Goal: Task Accomplishment & Management: Complete application form

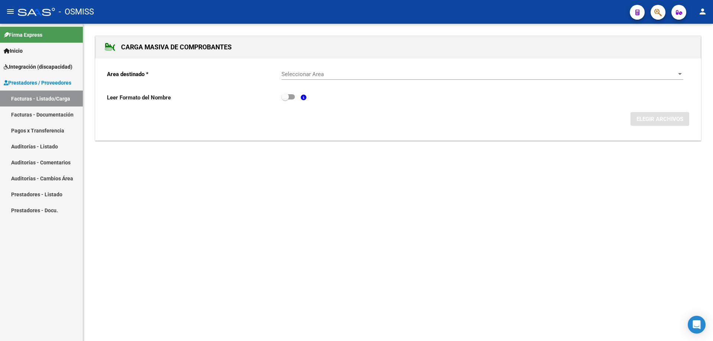
click at [29, 124] on link "Pagos x Transferencia" at bounding box center [41, 131] width 83 height 16
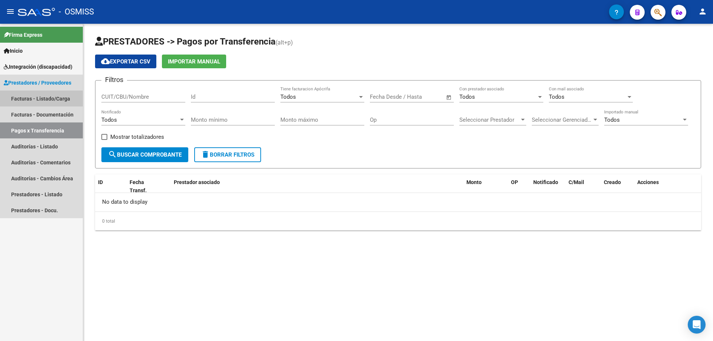
click at [33, 100] on link "Facturas - Listado/Carga" at bounding box center [41, 99] width 83 height 16
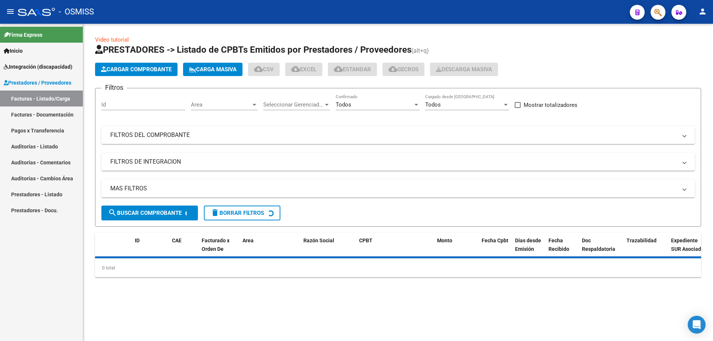
click at [384, 106] on div "Todos" at bounding box center [374, 104] width 77 height 7
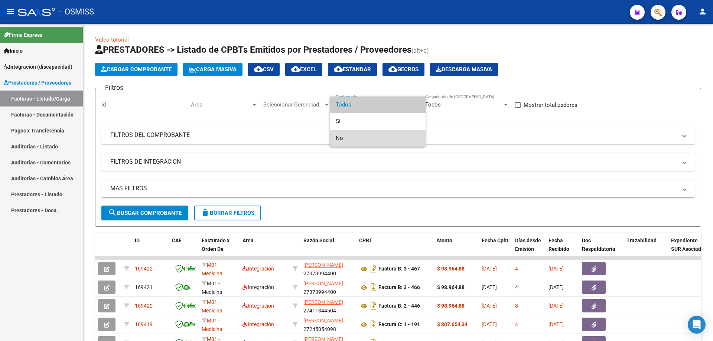
click at [362, 140] on span "No" at bounding box center [378, 138] width 84 height 17
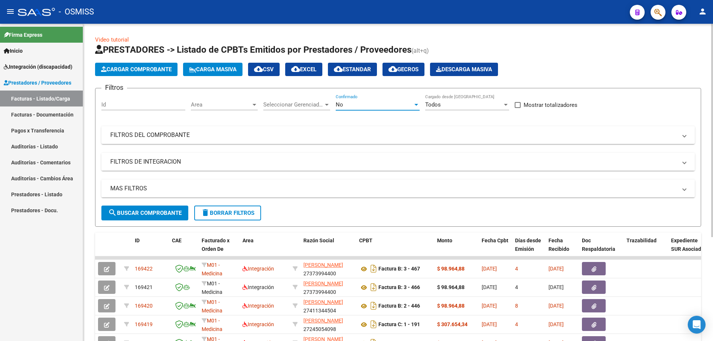
click at [128, 162] on mat-panel-title "FILTROS DE INTEGRACION" at bounding box center [393, 162] width 567 height 8
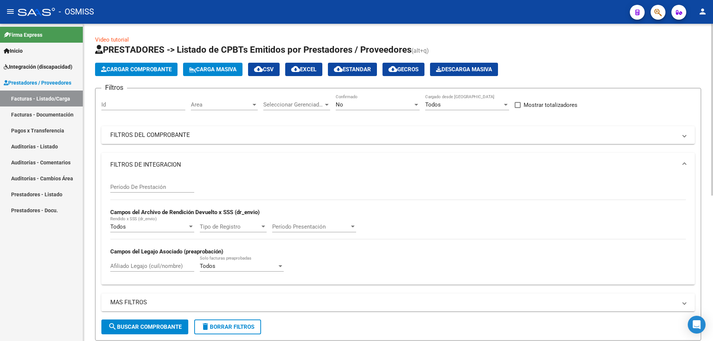
click at [137, 187] on input "Período De Prestación" at bounding box center [152, 187] width 84 height 7
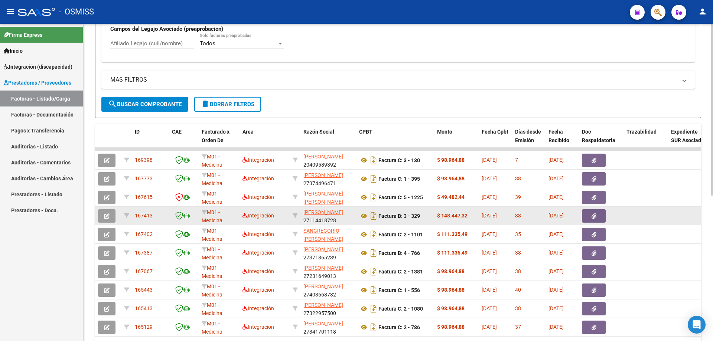
scroll to position [260, 0]
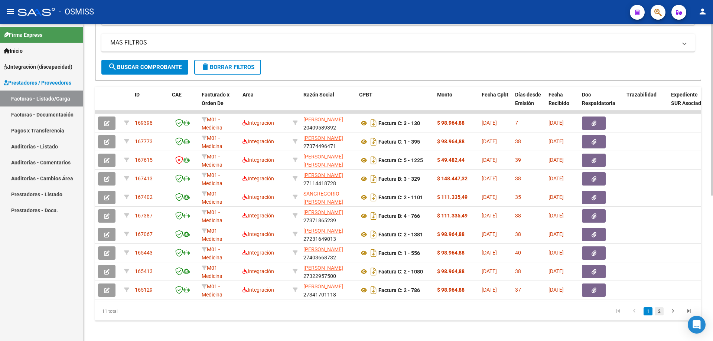
type input "202508"
click at [661, 316] on link "2" at bounding box center [659, 311] width 9 height 8
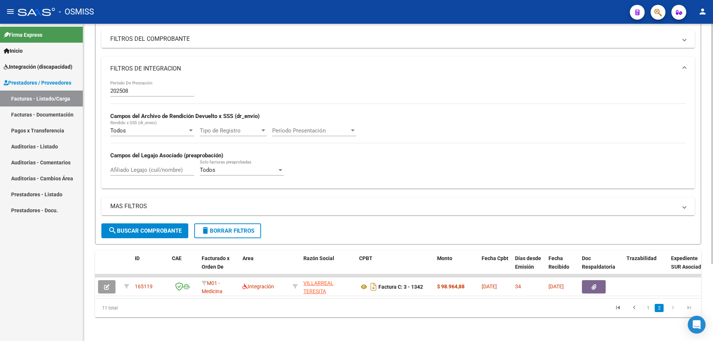
scroll to position [102, 0]
click at [647, 309] on link "1" at bounding box center [648, 308] width 9 height 8
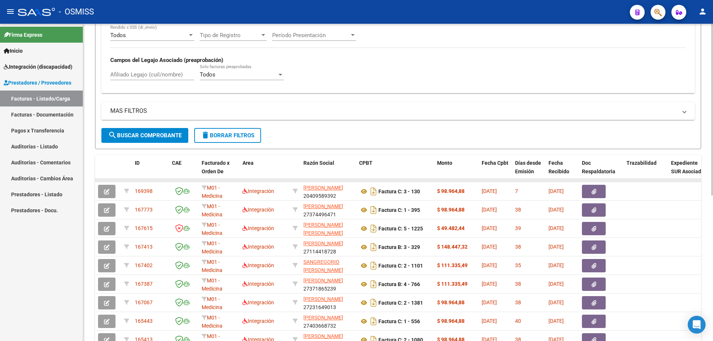
scroll to position [250, 0]
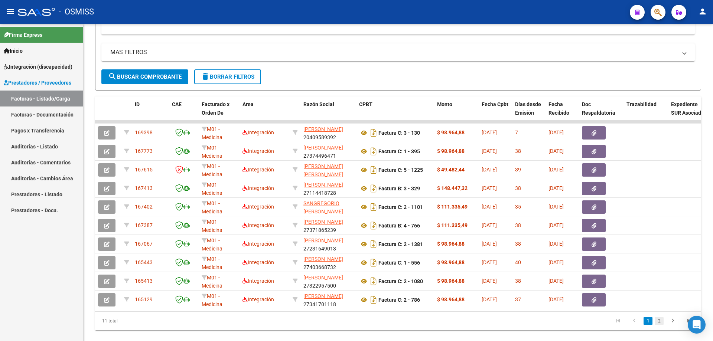
click at [660, 325] on link "2" at bounding box center [659, 321] width 9 height 8
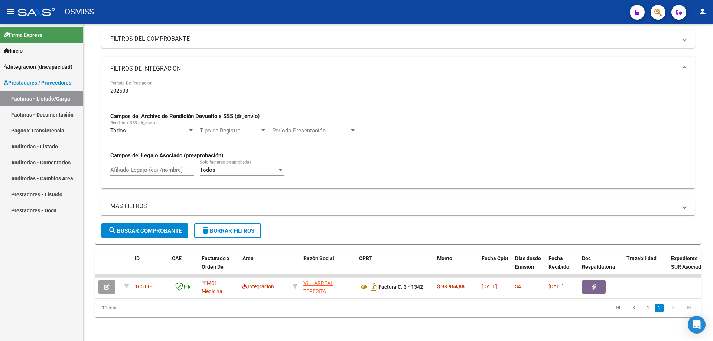
scroll to position [102, 0]
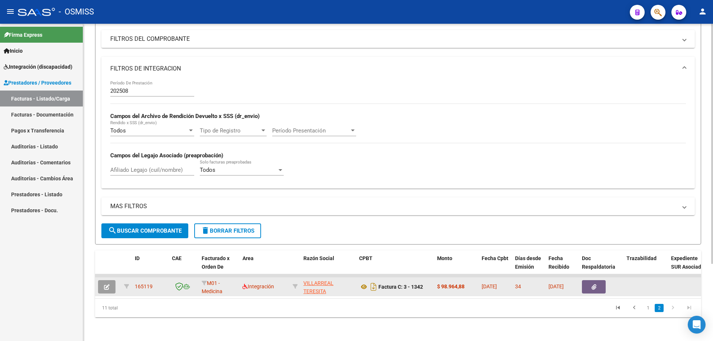
click at [102, 283] on button "button" at bounding box center [106, 286] width 17 height 13
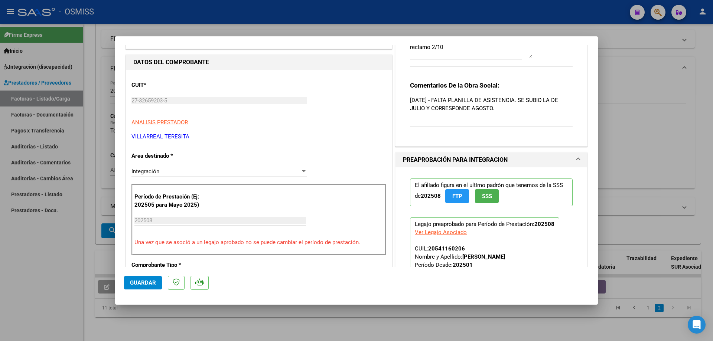
scroll to position [0, 0]
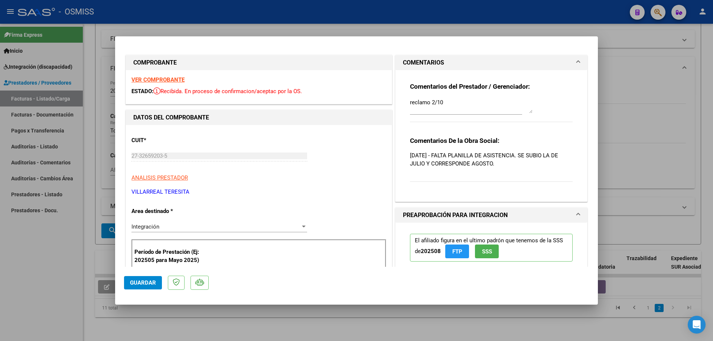
type input "$ 0,00"
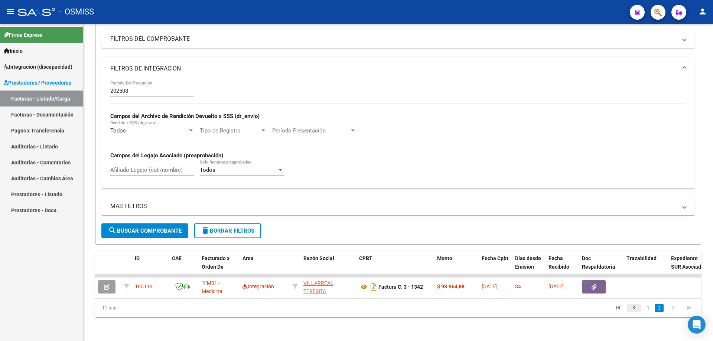
click at [636, 309] on icon "go to previous page" at bounding box center [634, 309] width 10 height 9
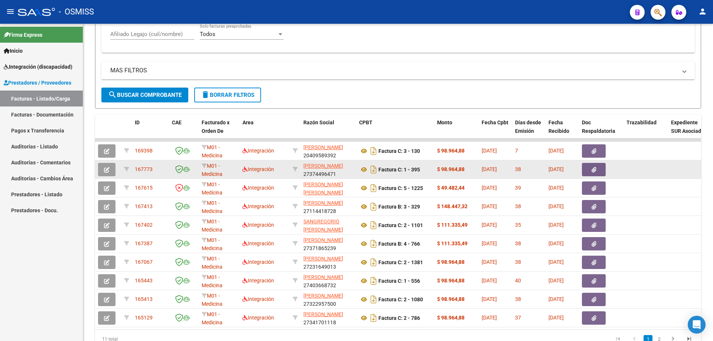
scroll to position [250, 0]
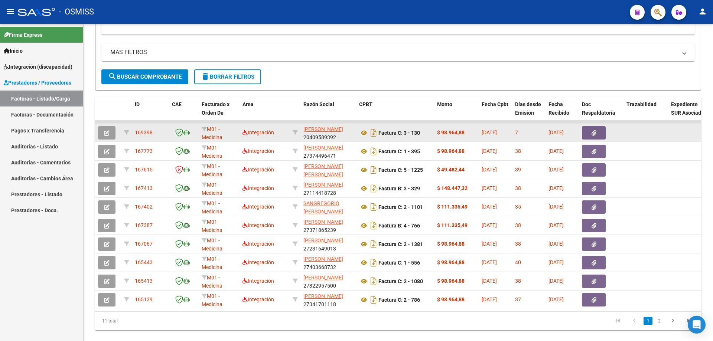
click at [103, 131] on button "button" at bounding box center [106, 132] width 17 height 13
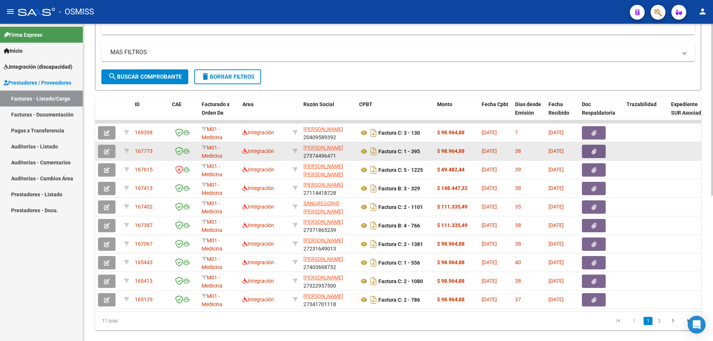
click at [107, 149] on icon "button" at bounding box center [107, 152] width 6 height 6
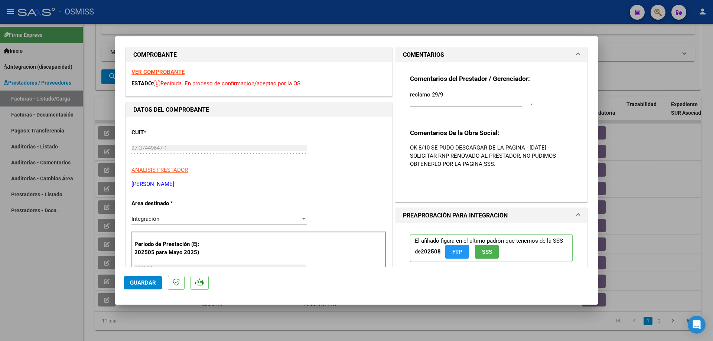
scroll to position [0, 0]
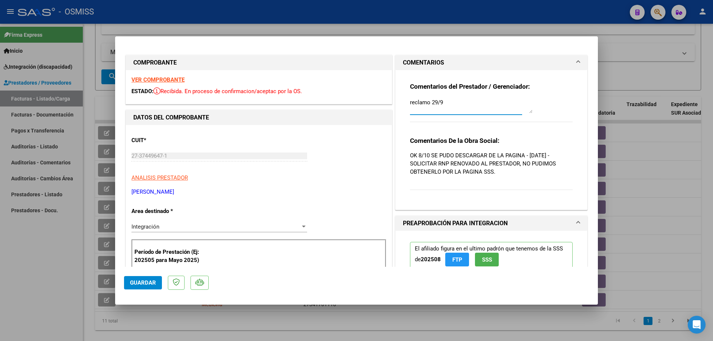
drag, startPoint x: 447, startPoint y: 101, endPoint x: 399, endPoint y: 107, distance: 47.9
click at [399, 107] on div "Comentarios del Prestador / Gerenciador: reclamo 29/9 Comentarios De la Obra So…" at bounding box center [492, 140] width 192 height 140
type textarea "ok"
click at [142, 283] on span "Guardar" at bounding box center [143, 283] width 26 height 7
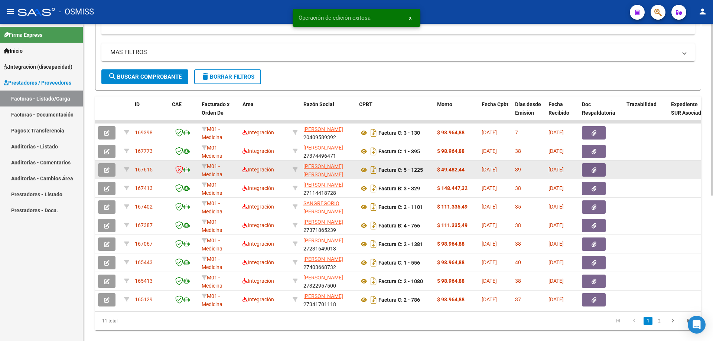
click at [112, 170] on button "button" at bounding box center [106, 169] width 17 height 13
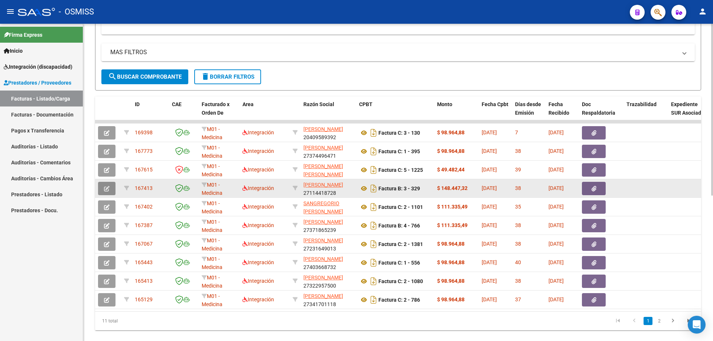
click at [108, 192] on icon "button" at bounding box center [107, 189] width 6 height 6
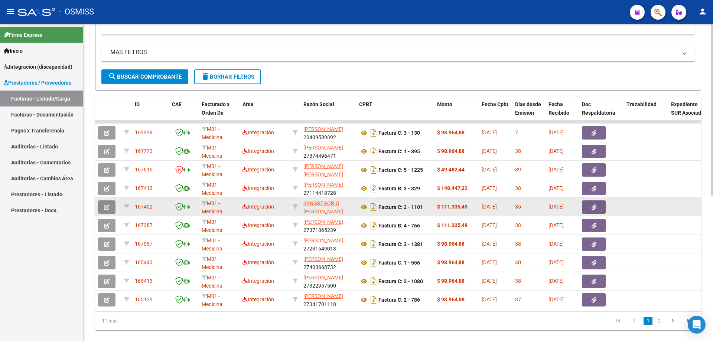
click at [104, 208] on icon "button" at bounding box center [107, 208] width 6 height 6
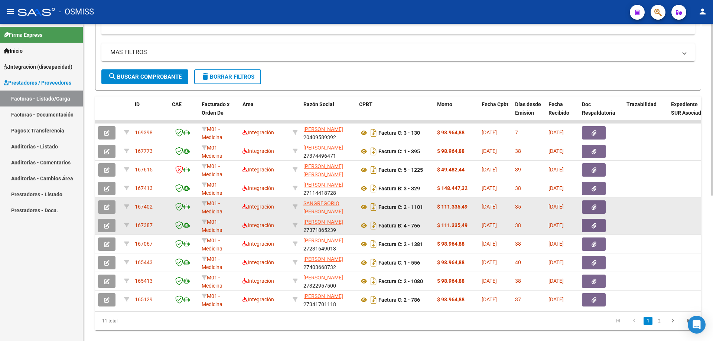
click at [105, 230] on button "button" at bounding box center [106, 225] width 17 height 13
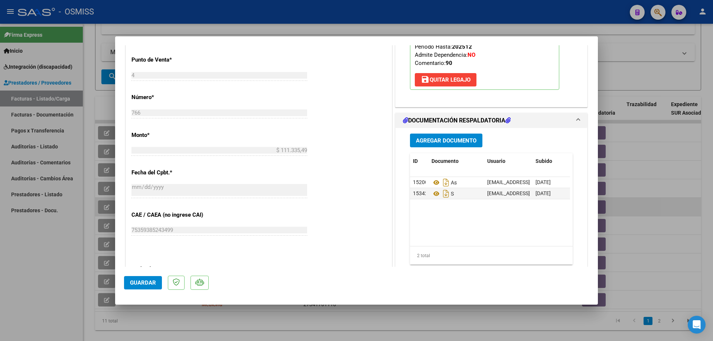
scroll to position [297, 0]
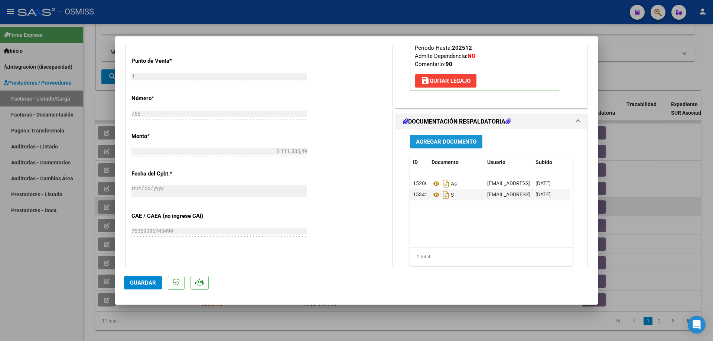
click at [436, 143] on span "Agregar Documento" at bounding box center [446, 142] width 61 height 7
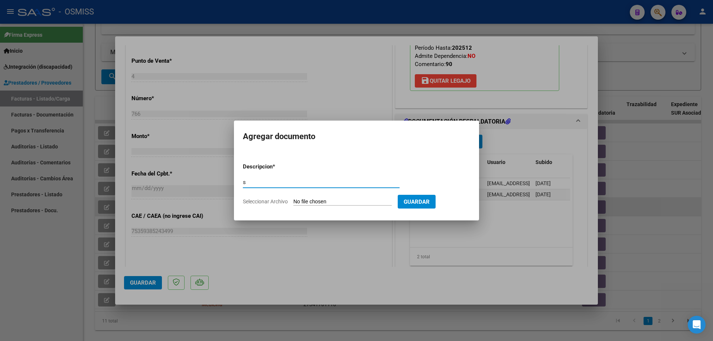
type input "s"
click at [342, 204] on input "Seleccionar Archivo" at bounding box center [342, 202] width 98 height 7
type input "C:\fakepath\PLANILLA DE ASISTENCIA.pdf"
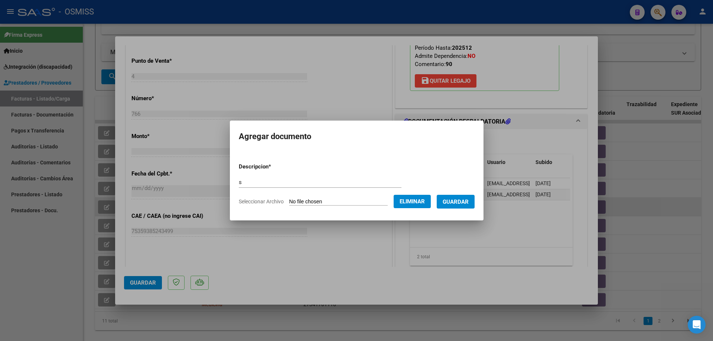
click at [461, 204] on span "Guardar" at bounding box center [456, 202] width 26 height 7
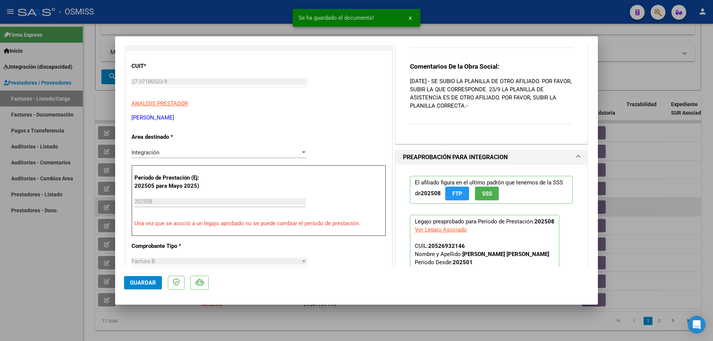
scroll to position [0, 0]
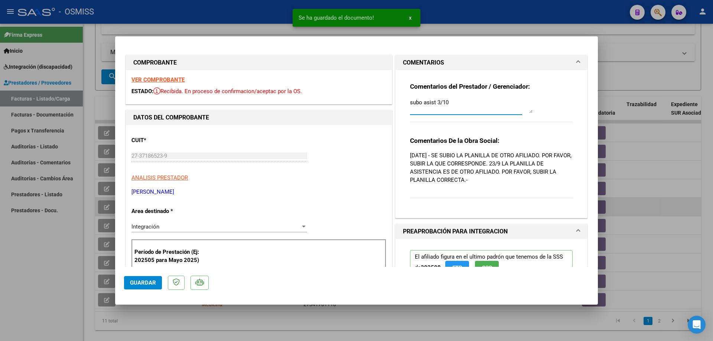
click at [450, 101] on textarea "subo asist 3/10" at bounding box center [471, 105] width 123 height 15
type textarea "subo asist 3/10 // se adjunta 9/10"
click at [147, 284] on span "Guardar" at bounding box center [143, 283] width 26 height 7
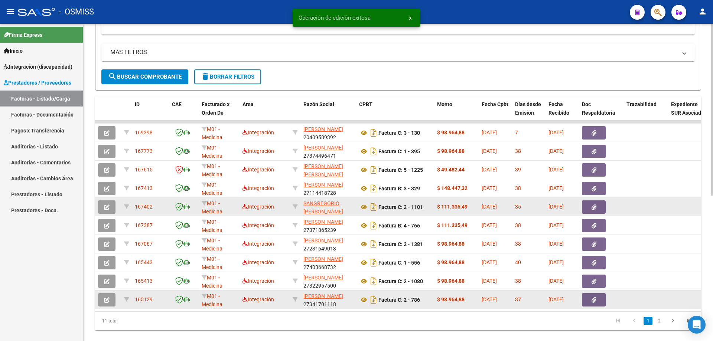
click at [107, 298] on icon "button" at bounding box center [107, 300] width 6 height 6
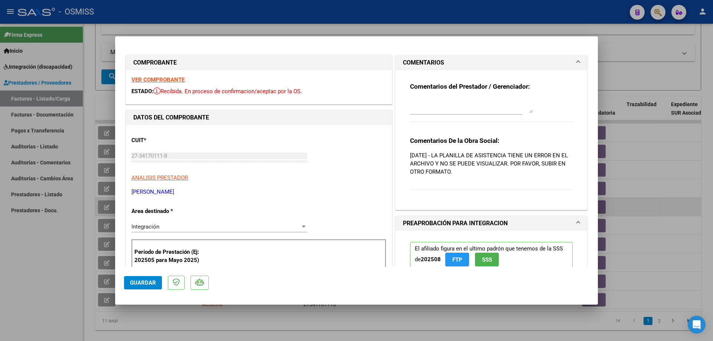
drag, startPoint x: 512, startPoint y: 172, endPoint x: 408, endPoint y: 138, distance: 109.3
click at [410, 138] on div "Comentarios De la Obra Social: [DATE] - LA PLANILLA DE ASISTENCIA TIENE UN ERRO…" at bounding box center [491, 168] width 163 height 62
copy div "Comentarios De la Obra Social: [DATE] - LA PLANILLA DE ASISTENCIA TIENE UN ERRO…"
click at [422, 108] on textarea at bounding box center [471, 105] width 123 height 15
type textarea "reclamo 9/10"
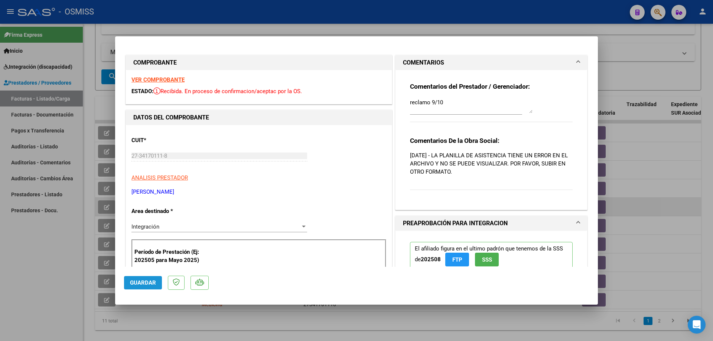
click at [158, 284] on button "Guardar" at bounding box center [143, 282] width 38 height 13
click at [137, 282] on span "Guardar" at bounding box center [143, 283] width 26 height 7
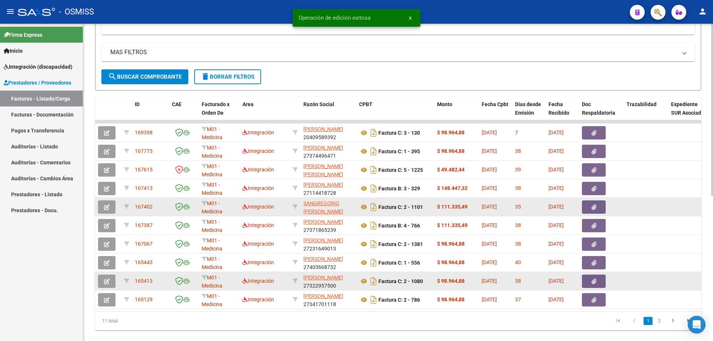
click at [110, 284] on button "button" at bounding box center [106, 281] width 17 height 13
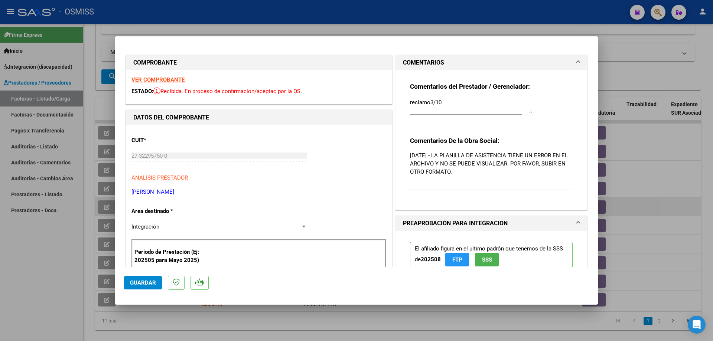
type input "$ 0,00"
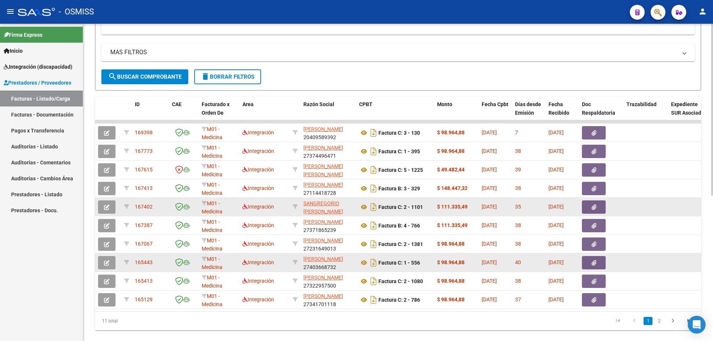
click at [108, 263] on icon "button" at bounding box center [107, 263] width 6 height 6
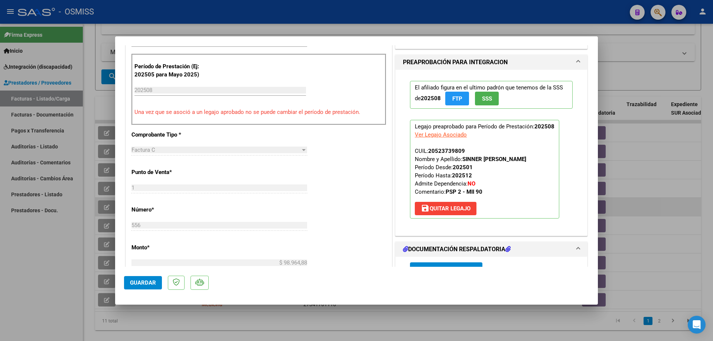
scroll to position [334, 0]
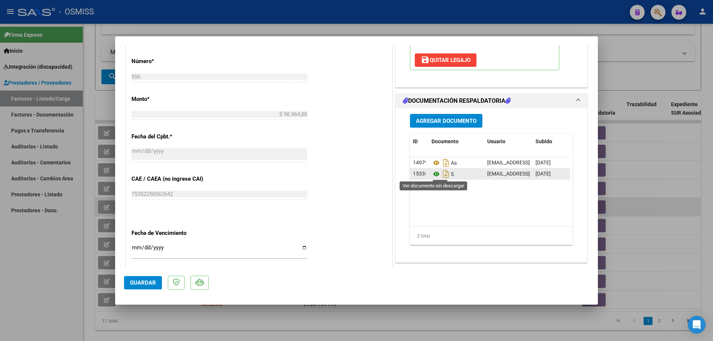
click at [433, 176] on icon at bounding box center [437, 174] width 10 height 9
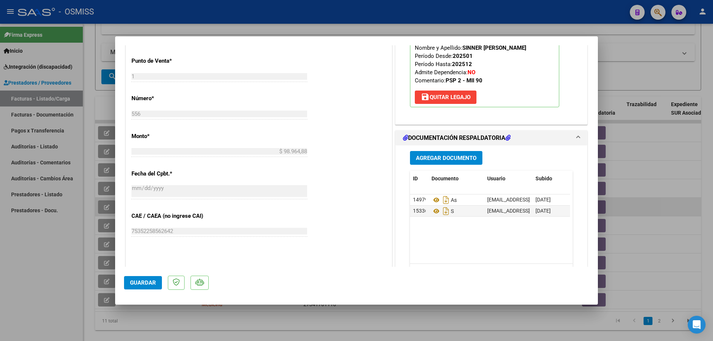
click at [427, 157] on span "Agregar Documento" at bounding box center [446, 158] width 61 height 7
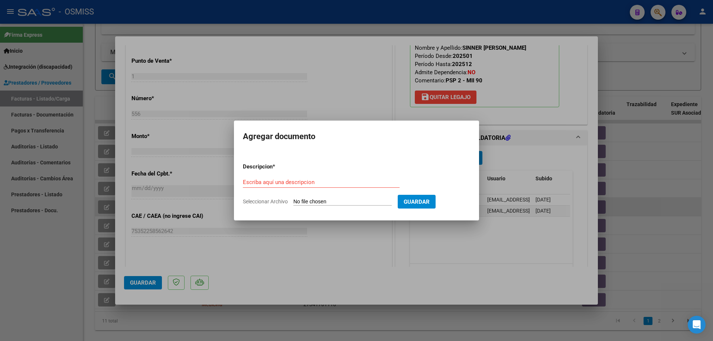
click at [340, 202] on input "Seleccionar Archivo" at bounding box center [342, 202] width 98 height 7
type input "C:\fakepath\[PERSON_NAME] psp.pdf"
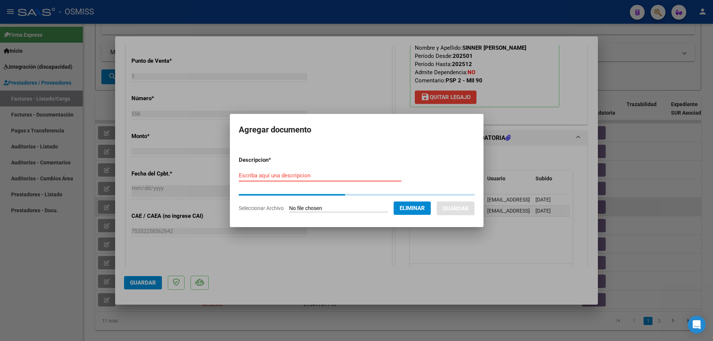
click at [263, 178] on input "Escriba aquí una descripcion" at bounding box center [320, 175] width 163 height 7
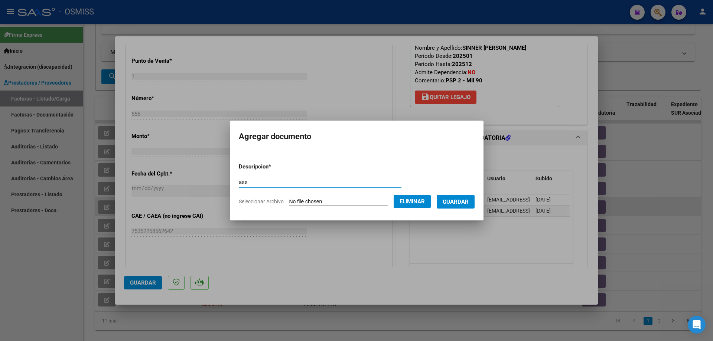
type input "ass"
click at [459, 204] on span "Guardar" at bounding box center [456, 202] width 26 height 7
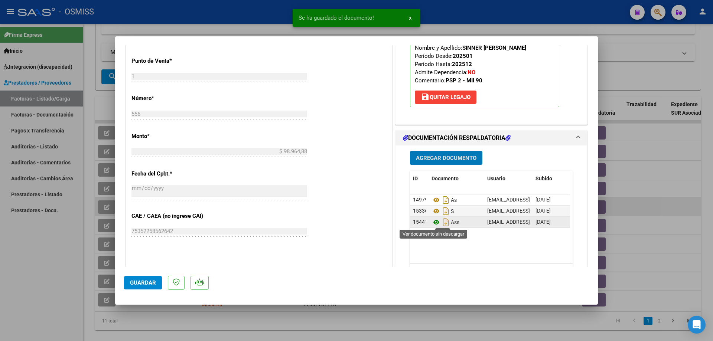
click at [433, 223] on icon at bounding box center [437, 222] width 10 height 9
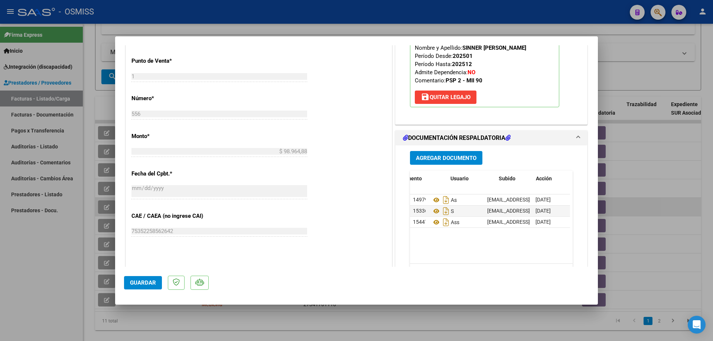
scroll to position [0, 37]
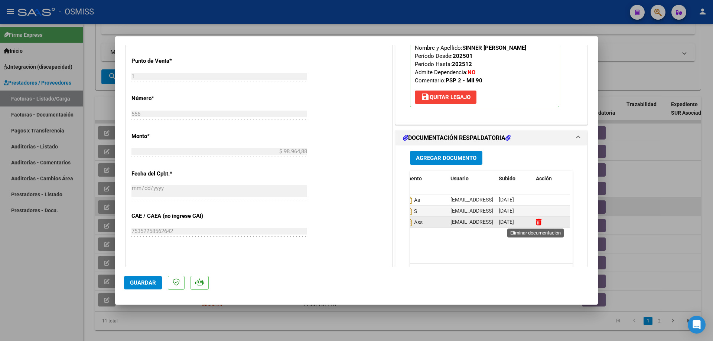
click at [536, 224] on icon at bounding box center [539, 222] width 6 height 7
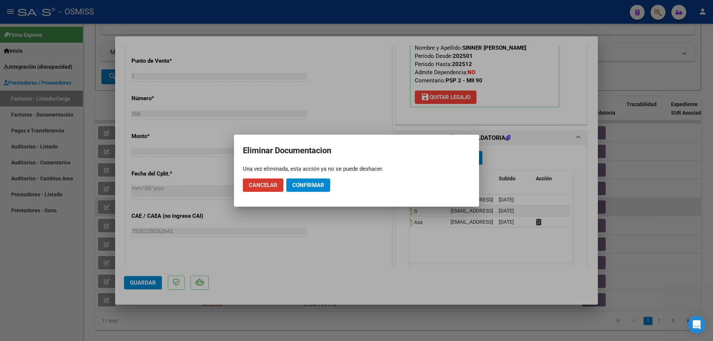
click at [318, 187] on span "Confirmar" at bounding box center [308, 185] width 32 height 7
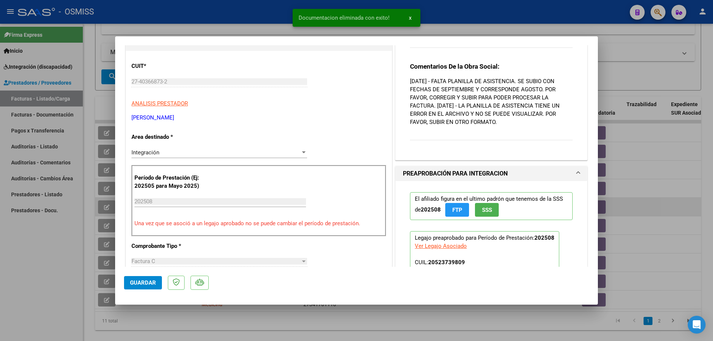
scroll to position [0, 0]
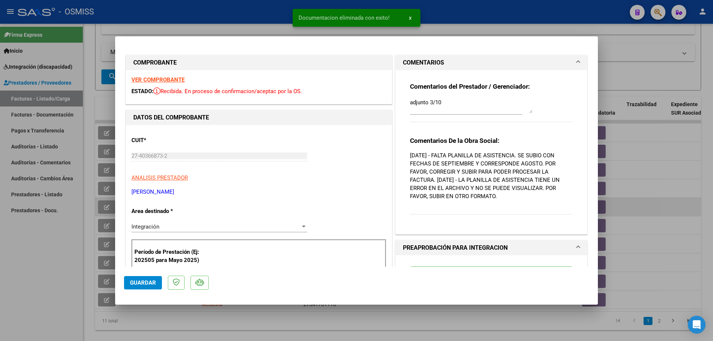
drag, startPoint x: 485, startPoint y: 191, endPoint x: 409, endPoint y: 140, distance: 92.6
click at [410, 140] on div "Comentarios De la Obra Social: [DATE] - FALTA PLANILLA DE ASISTENCIA. SE SUBIO …" at bounding box center [491, 180] width 163 height 86
copy div "Comentarios De la Obra Social: [DATE] - FALTA PLANILLA DE ASISTENCIA. SE SUBIO …"
click at [447, 120] on div "adjunto 3/10" at bounding box center [466, 109] width 112 height 25
type input "$ 0,00"
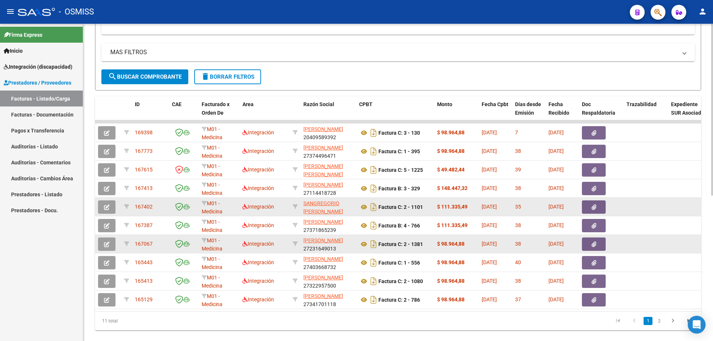
click at [110, 243] on button "button" at bounding box center [106, 244] width 17 height 13
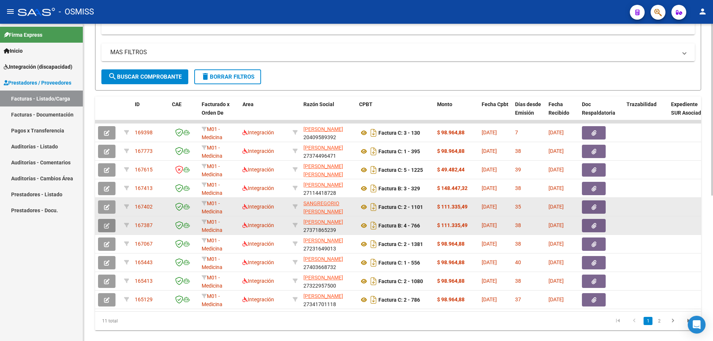
click at [109, 227] on icon "button" at bounding box center [107, 226] width 6 height 6
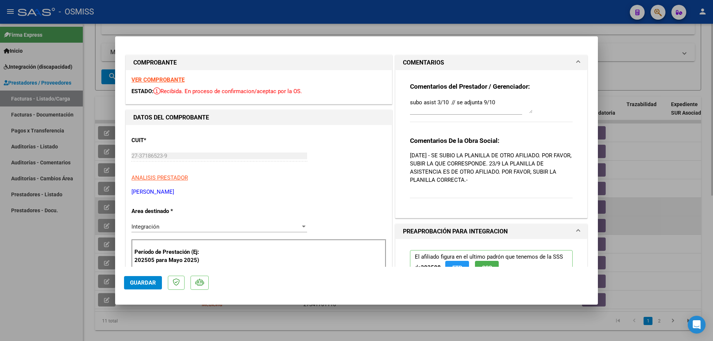
type input "$ 0,00"
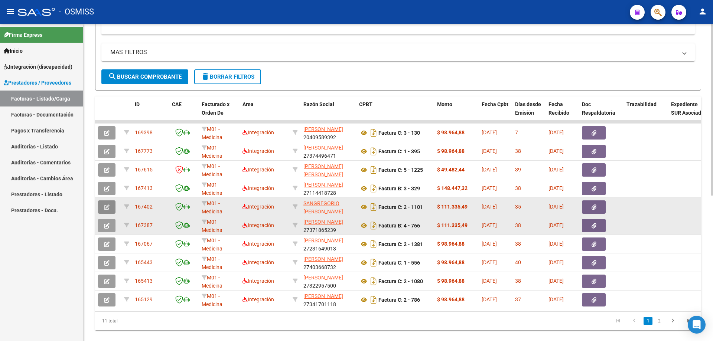
click at [111, 209] on button "button" at bounding box center [106, 207] width 17 height 13
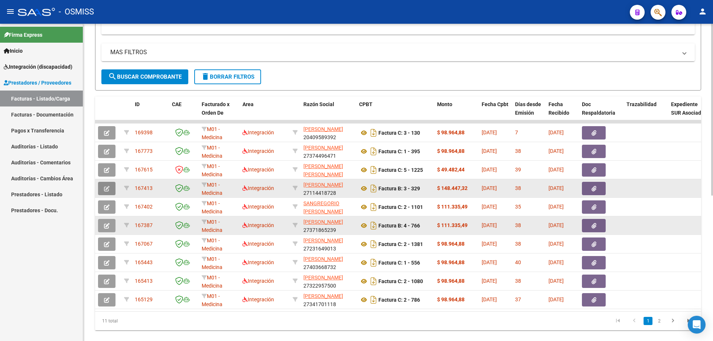
click at [107, 188] on icon "button" at bounding box center [107, 189] width 6 height 6
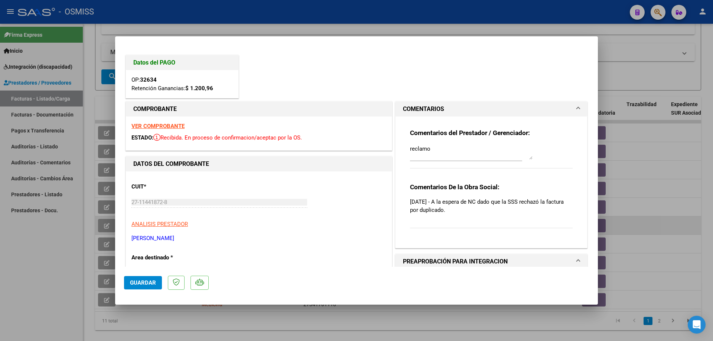
scroll to position [37, 0]
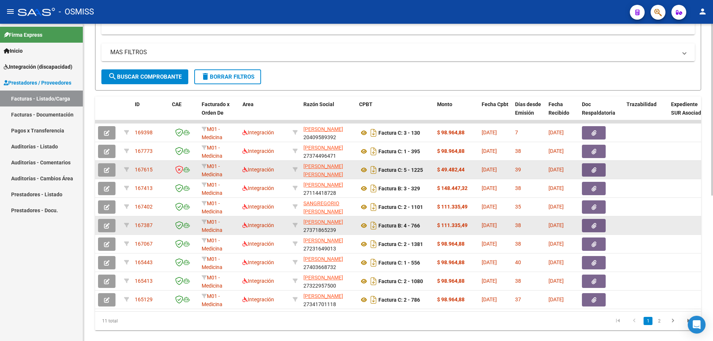
click at [106, 172] on icon "button" at bounding box center [107, 170] width 6 height 6
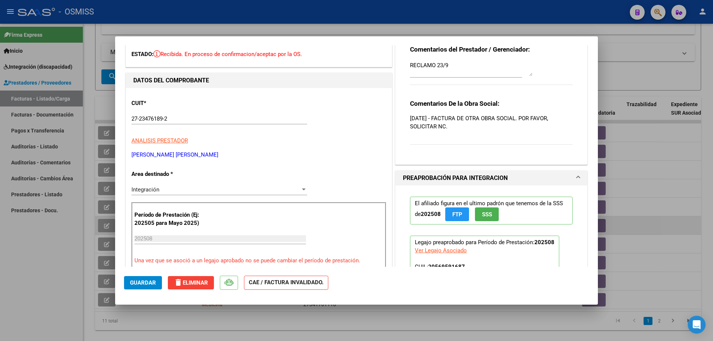
scroll to position [0, 0]
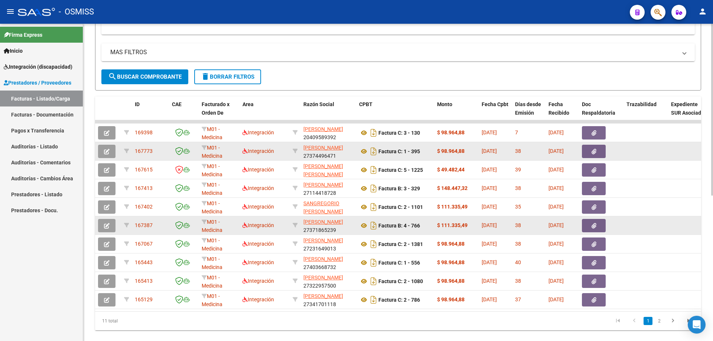
click at [109, 151] on icon "button" at bounding box center [107, 152] width 6 height 6
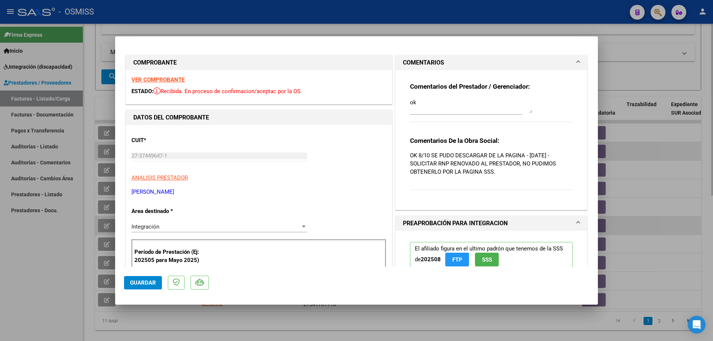
type input "$ 0,00"
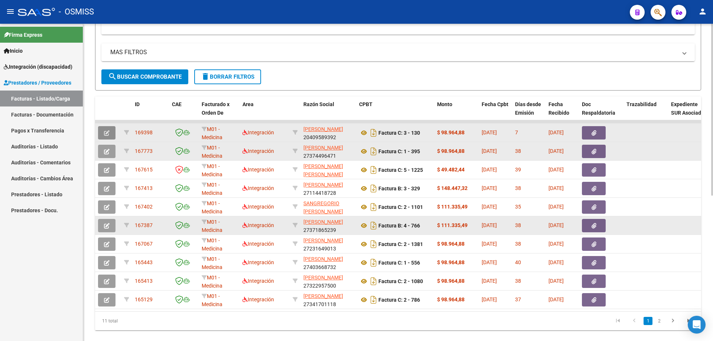
click at [105, 136] on icon "button" at bounding box center [107, 133] width 6 height 6
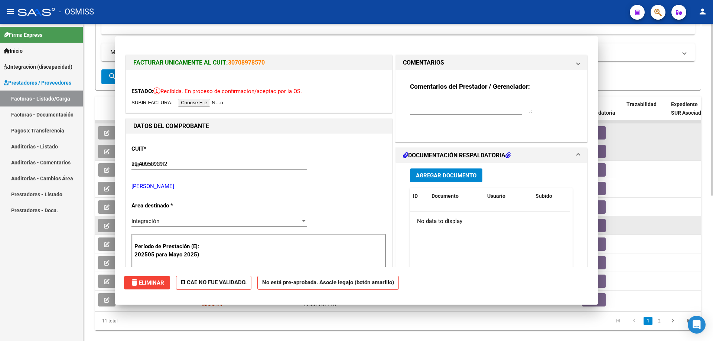
type input "$ 0,00"
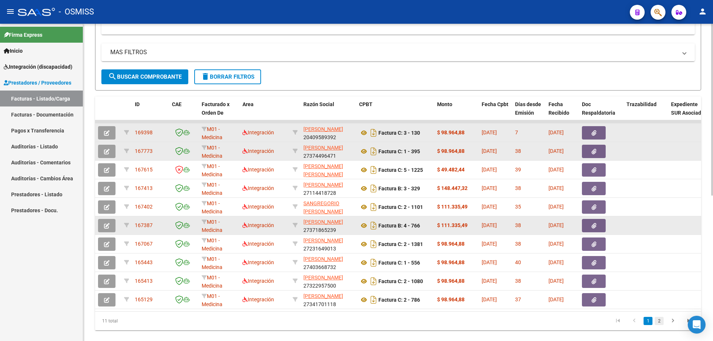
click at [659, 325] on link "2" at bounding box center [659, 321] width 9 height 8
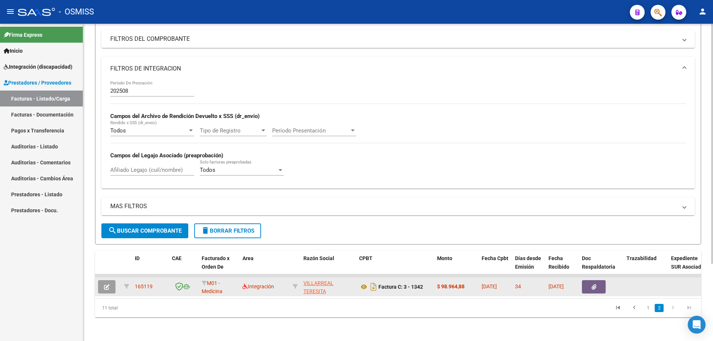
scroll to position [102, 0]
click at [105, 284] on icon "button" at bounding box center [107, 287] width 6 height 6
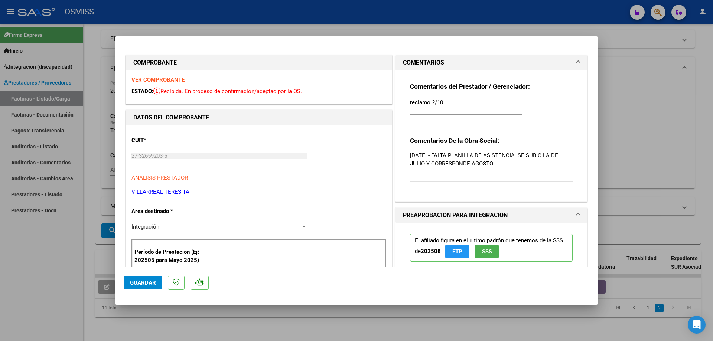
type input "$ 0,00"
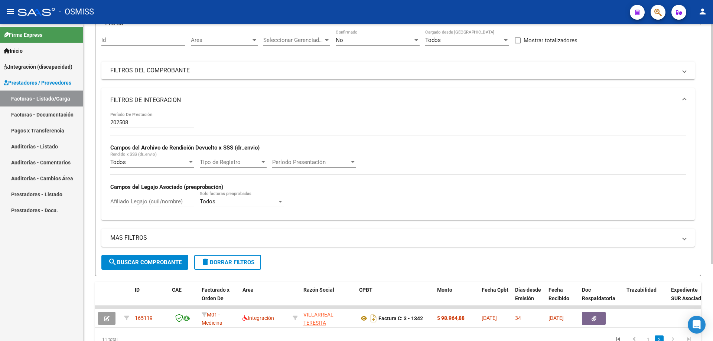
scroll to position [27, 0]
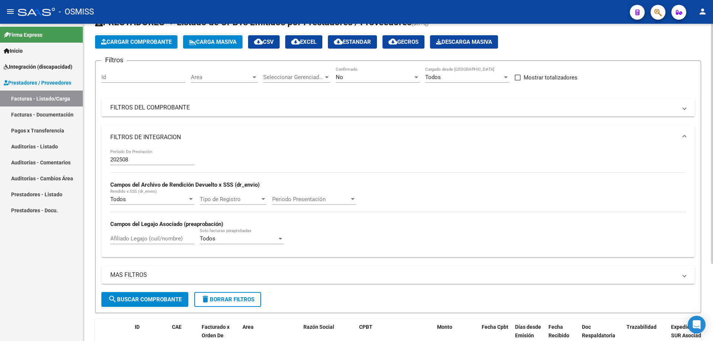
click at [373, 78] on div "No" at bounding box center [374, 77] width 77 height 7
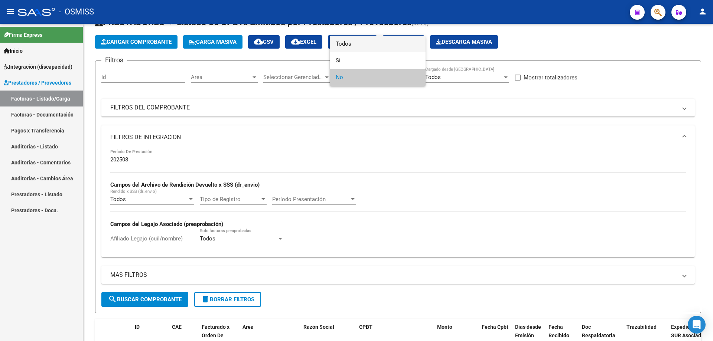
click at [358, 44] on span "Todos" at bounding box center [378, 44] width 84 height 17
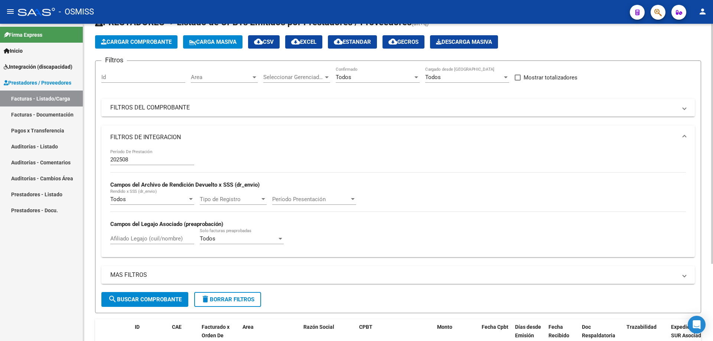
click at [183, 109] on mat-panel-title "FILTROS DEL COMPROBANTE" at bounding box center [393, 108] width 567 height 8
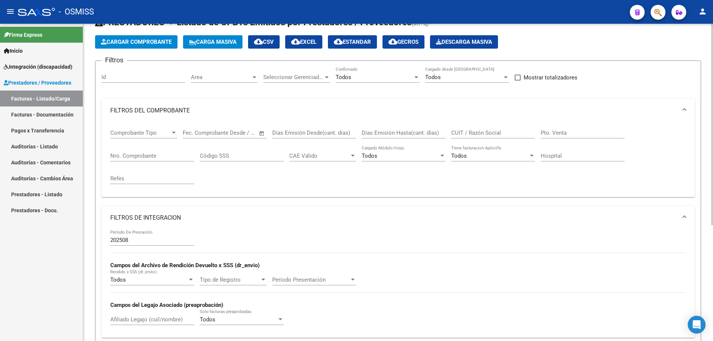
click at [473, 132] on input "CUIT / Razón Social" at bounding box center [493, 133] width 84 height 7
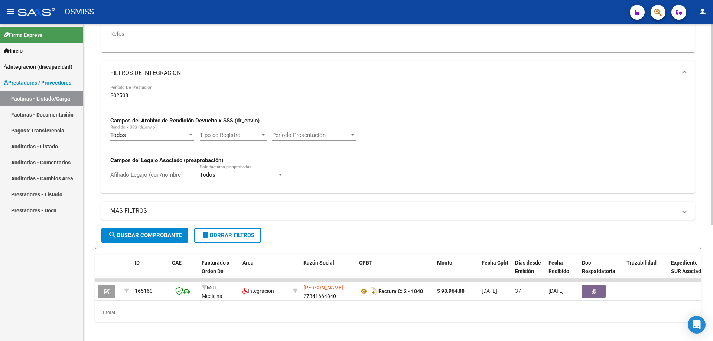
scroll to position [182, 0]
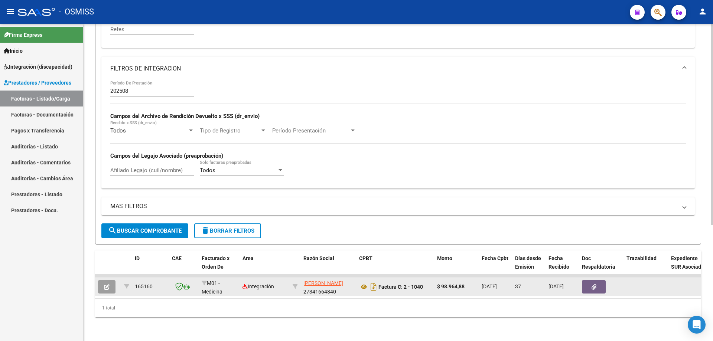
type input "tempesta"
click at [107, 284] on icon "button" at bounding box center [107, 287] width 6 height 6
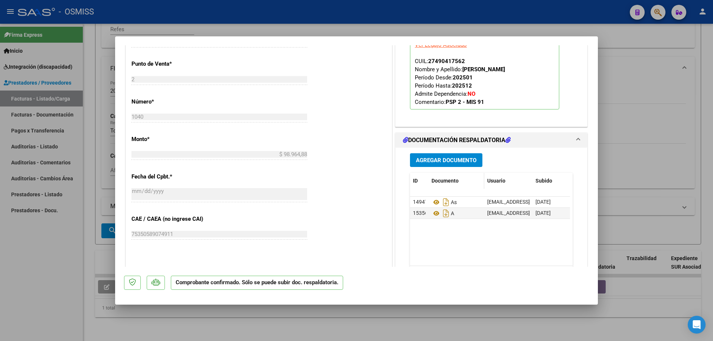
scroll to position [260, 0]
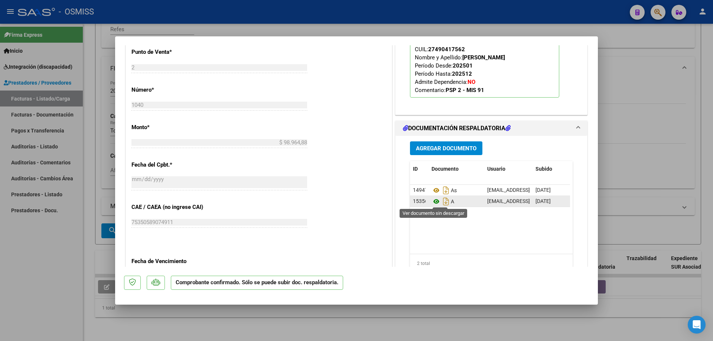
click at [435, 203] on icon at bounding box center [437, 201] width 10 height 9
type input "$ 0,00"
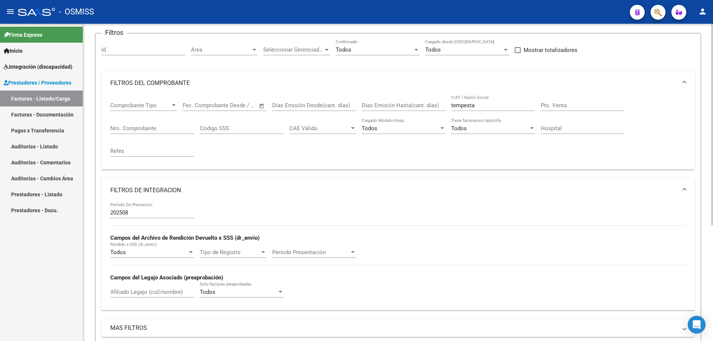
scroll to position [0, 0]
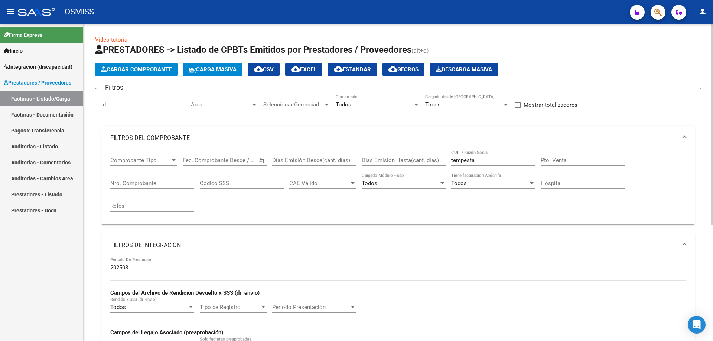
click at [362, 103] on div "Todos" at bounding box center [374, 104] width 77 height 7
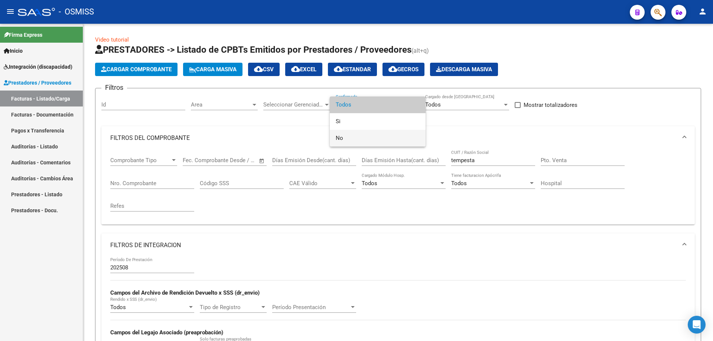
click at [353, 140] on span "No" at bounding box center [378, 138] width 84 height 17
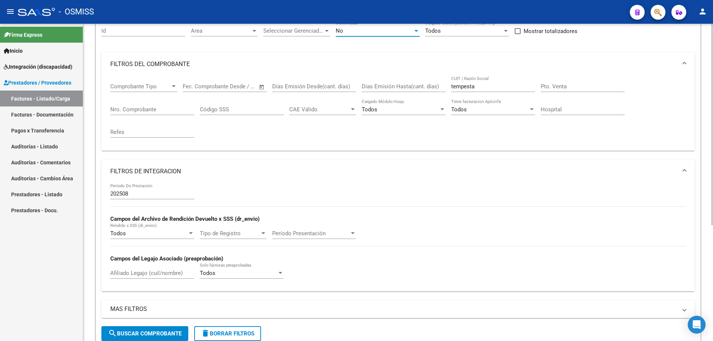
scroll to position [74, 0]
click at [135, 333] on span "search Buscar Comprobante" at bounding box center [145, 333] width 74 height 7
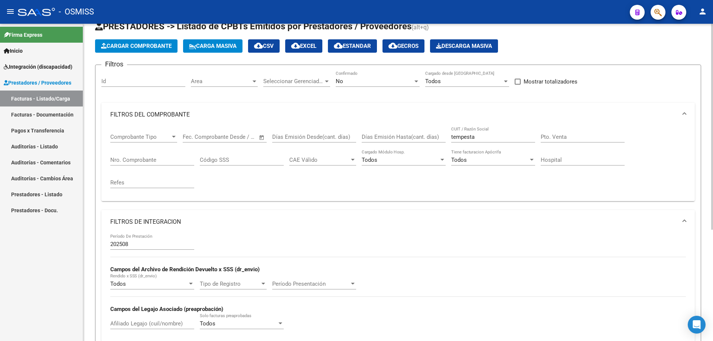
scroll to position [23, 0]
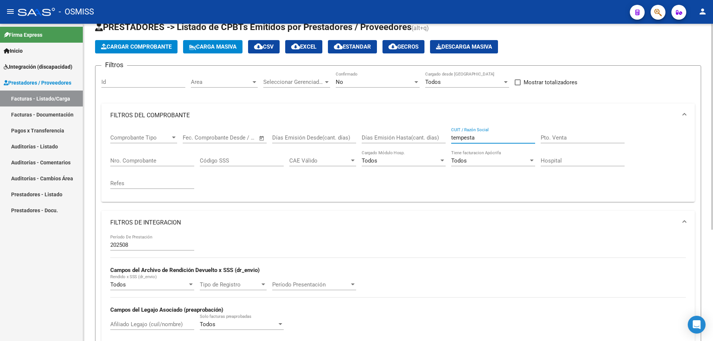
drag, startPoint x: 490, startPoint y: 137, endPoint x: 366, endPoint y: 144, distance: 124.7
click at [366, 144] on div "Comprobante Tipo Comprobante Tipo Fecha inicio – Fecha fin Fec. Comprobante Des…" at bounding box center [398, 161] width 576 height 69
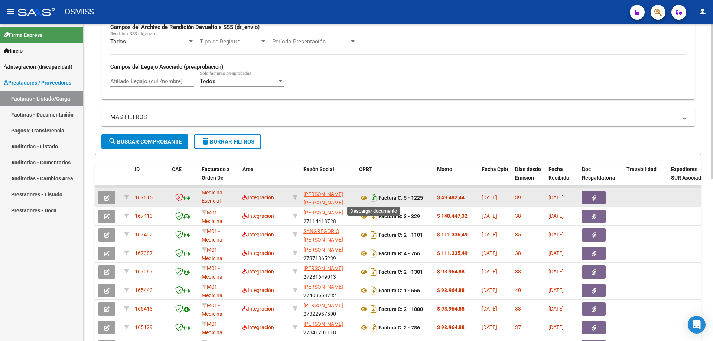
scroll to position [331, 0]
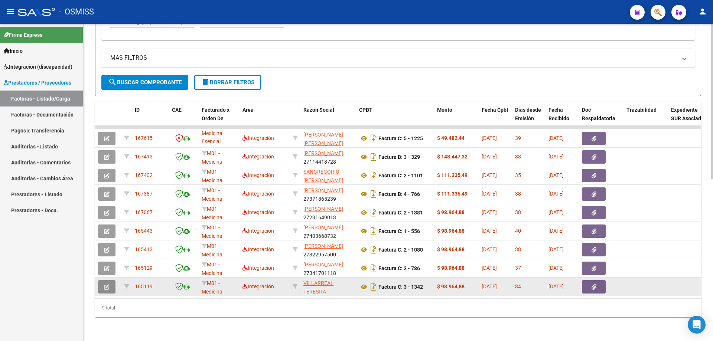
click at [107, 284] on icon "button" at bounding box center [107, 287] width 6 height 6
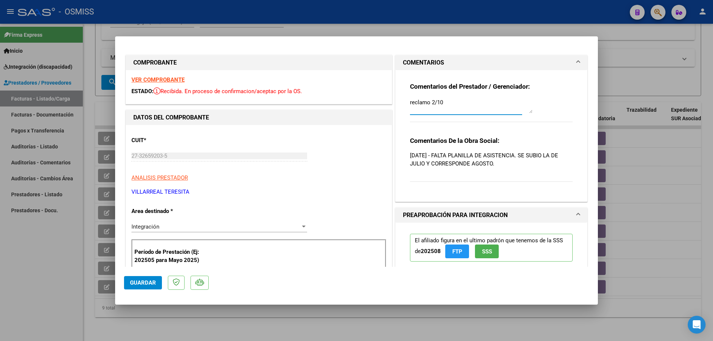
drag, startPoint x: 444, startPoint y: 101, endPoint x: 360, endPoint y: 103, distance: 84.0
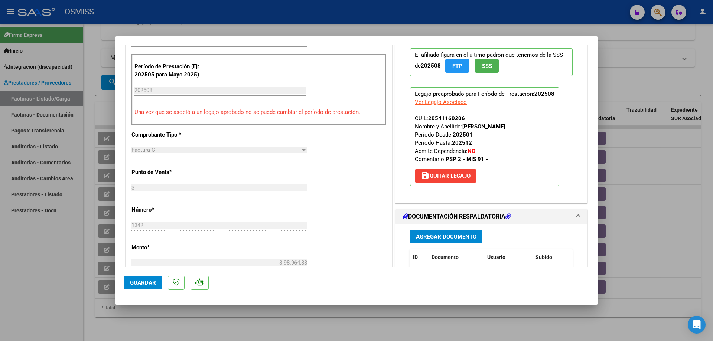
type textarea "adjunto 9/10"
click at [439, 239] on span "Agregar Documento" at bounding box center [446, 237] width 61 height 7
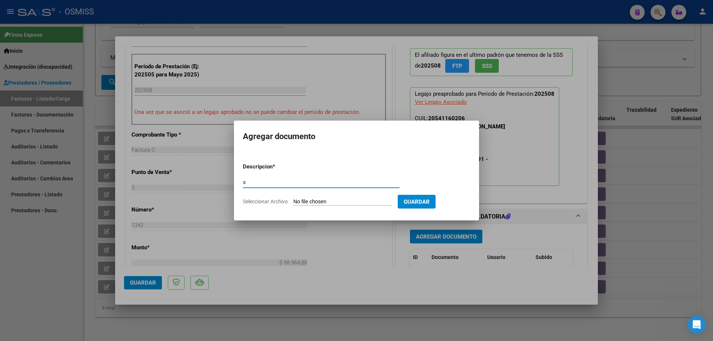
type input "s"
click at [331, 199] on input "Seleccionar Archivo" at bounding box center [342, 202] width 98 height 7
type input "C:\fakepath\Escáner_20251009.pdf"
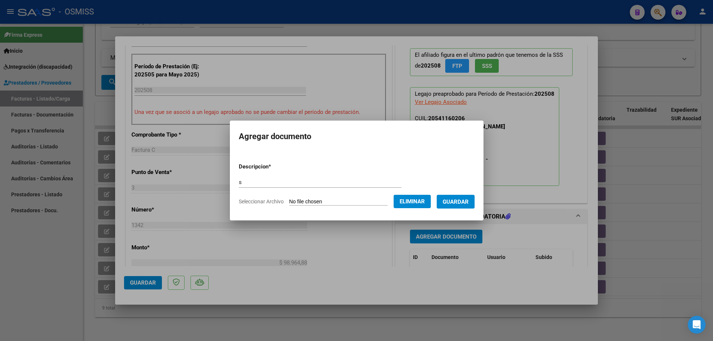
click at [453, 203] on span "Guardar" at bounding box center [456, 202] width 26 height 7
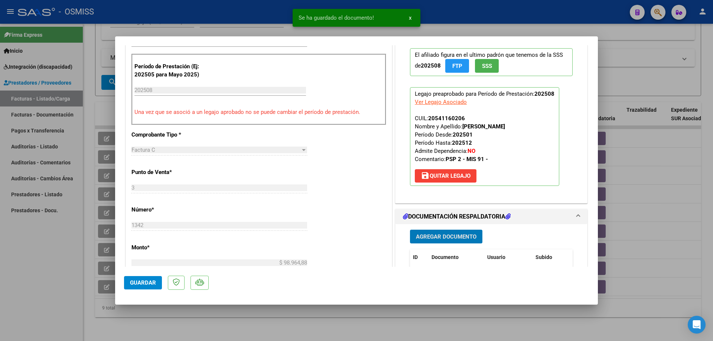
scroll to position [74, 0]
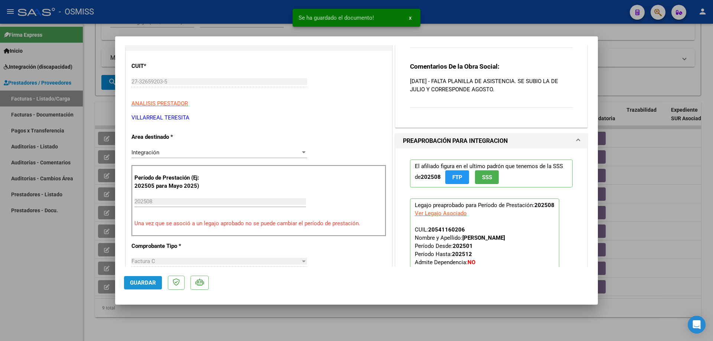
click at [135, 285] on span "Guardar" at bounding box center [143, 283] width 26 height 7
